Goal: Browse casually

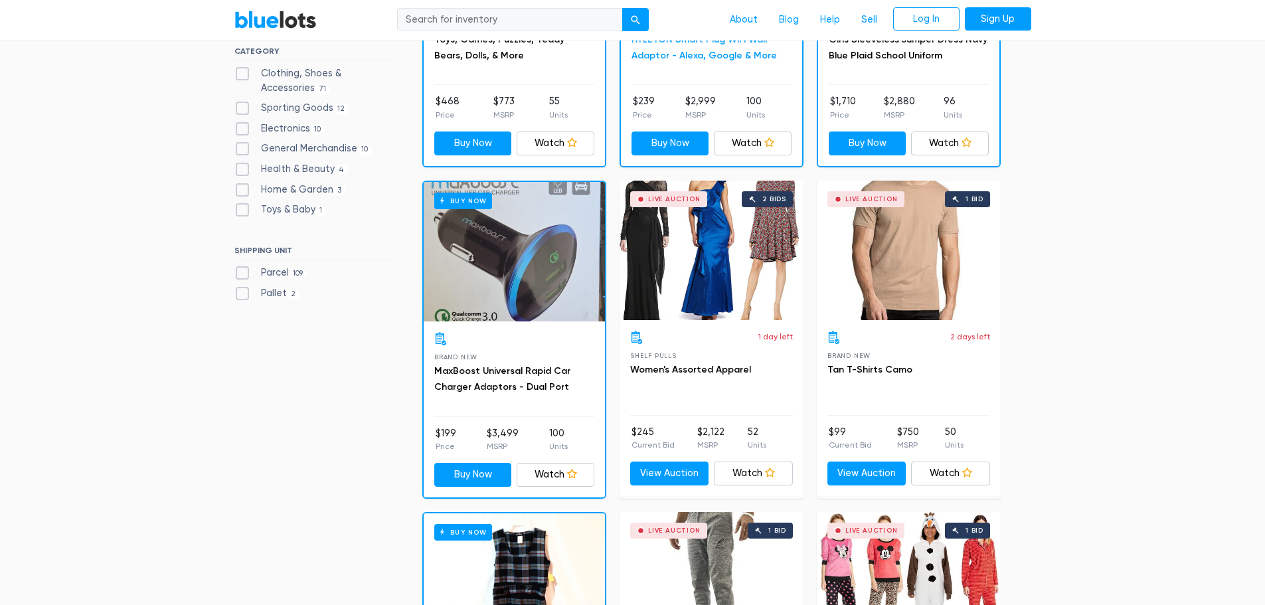
scroll to position [598, 0]
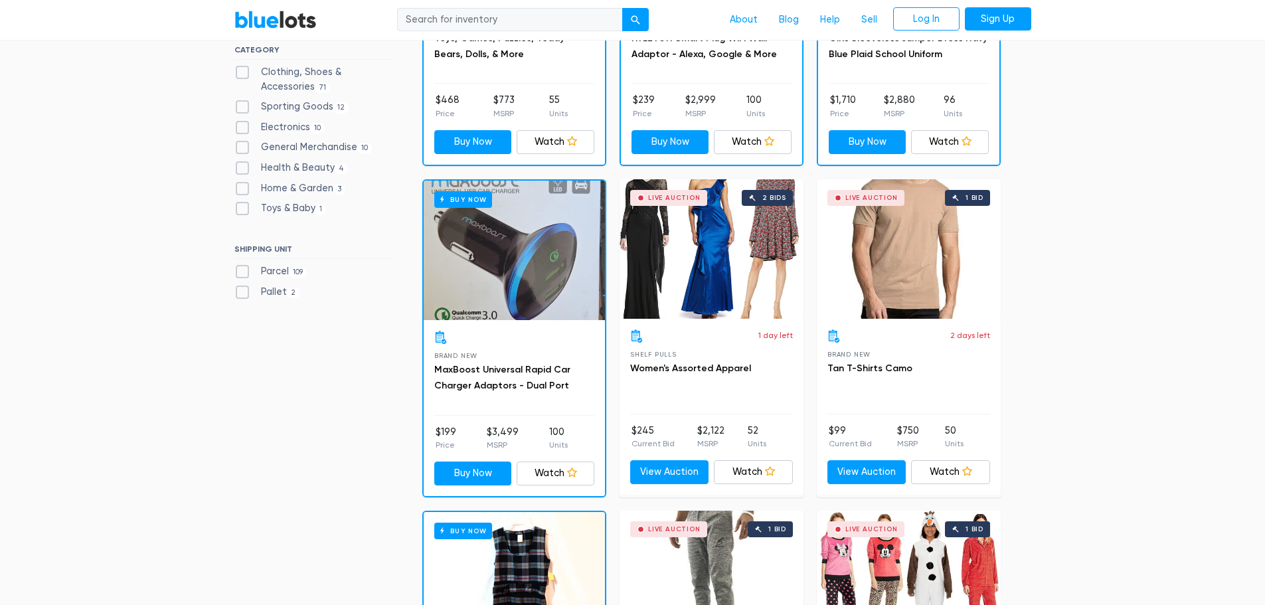
click at [699, 296] on div "Live Auction 2 bids" at bounding box center [712, 248] width 184 height 139
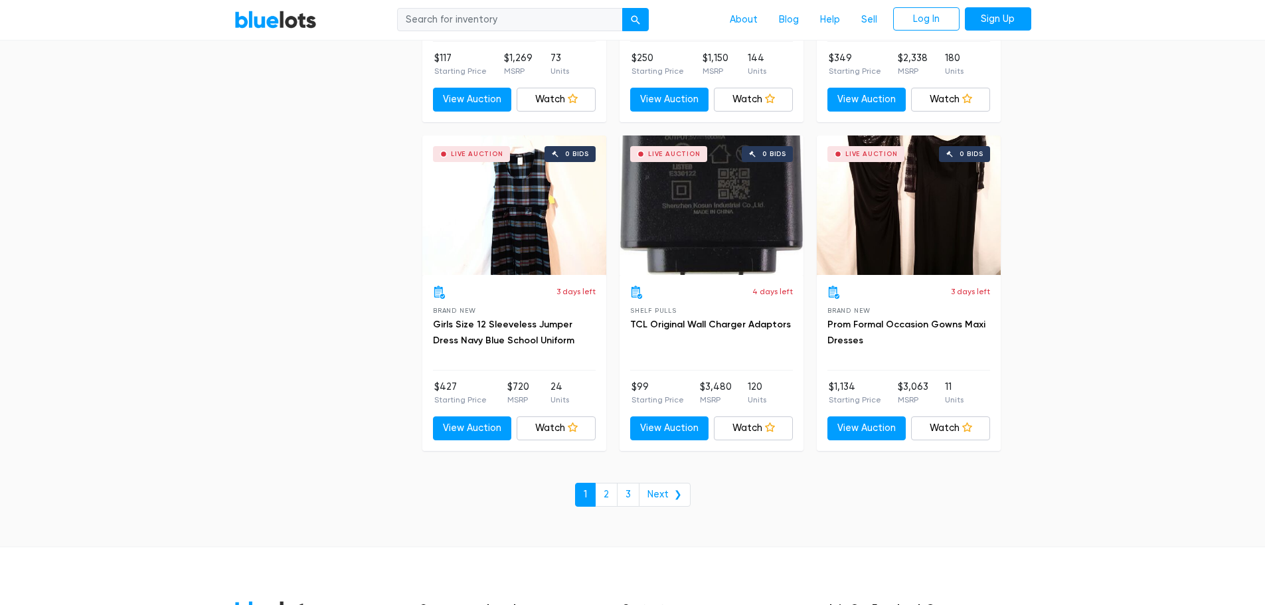
scroll to position [5542, 0]
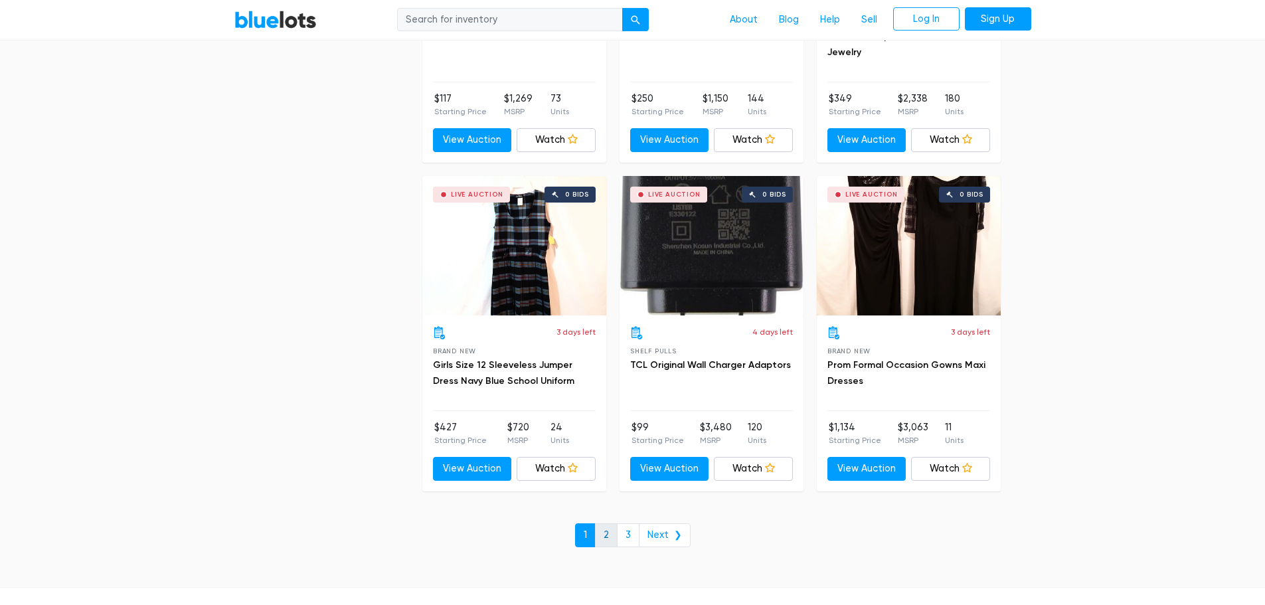
click at [601, 535] on link "2" at bounding box center [606, 535] width 23 height 24
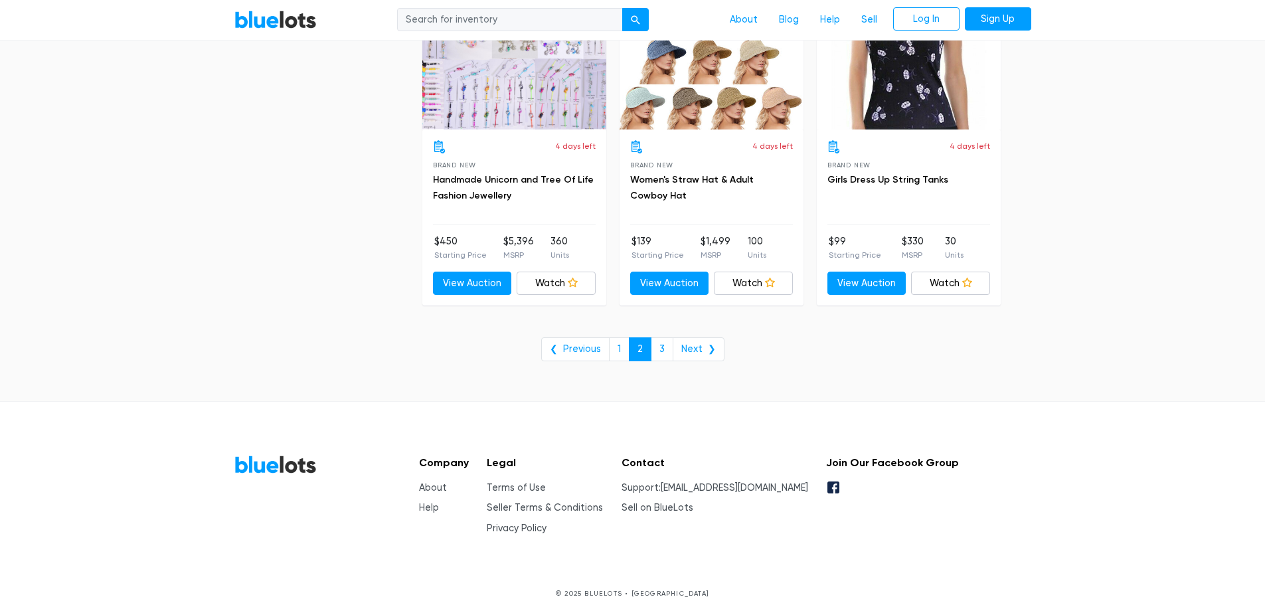
scroll to position [5430, 0]
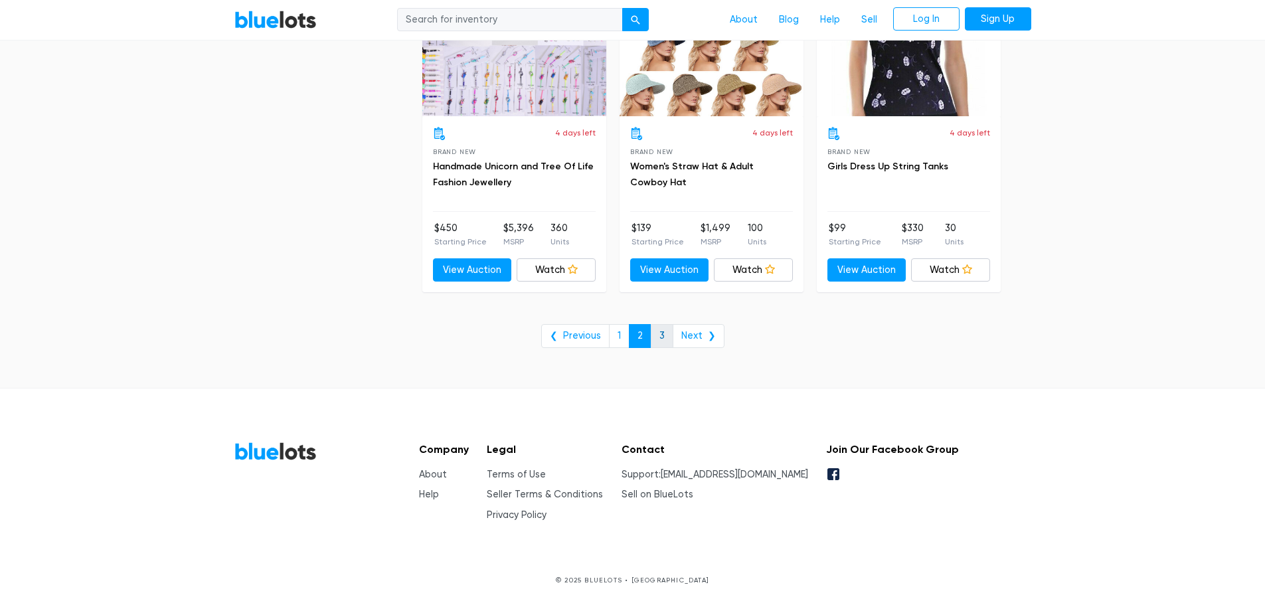
click at [661, 341] on link "3" at bounding box center [662, 336] width 23 height 24
